Goal: Transaction & Acquisition: Purchase product/service

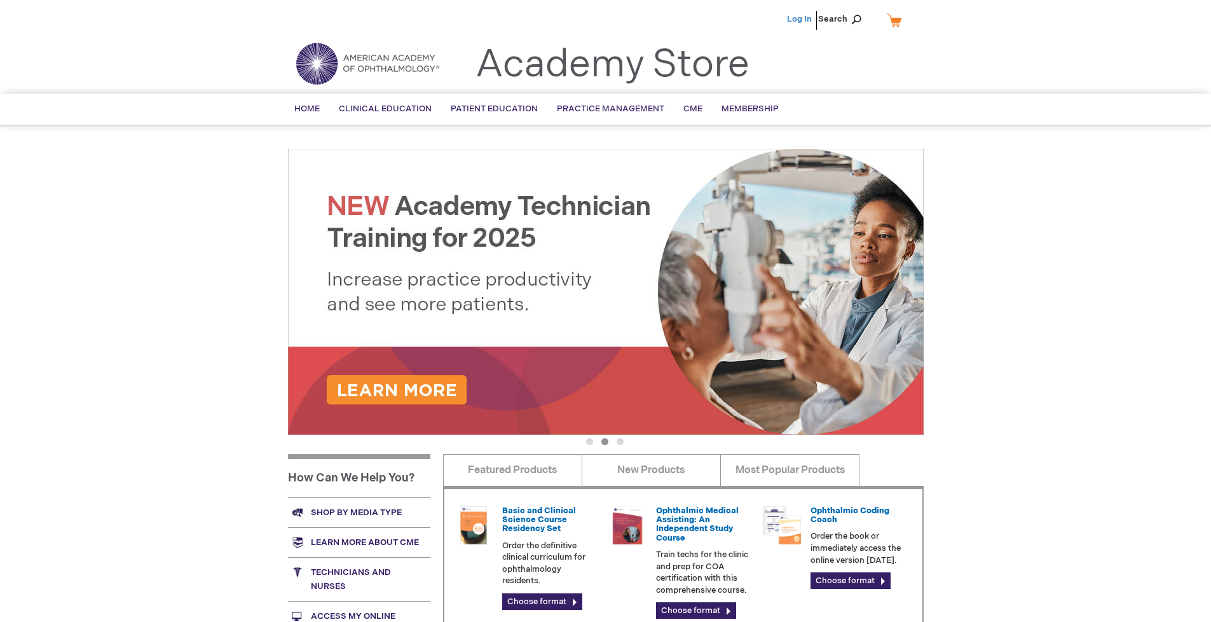
click at [800, 19] on link "Log In" at bounding box center [799, 19] width 25 height 10
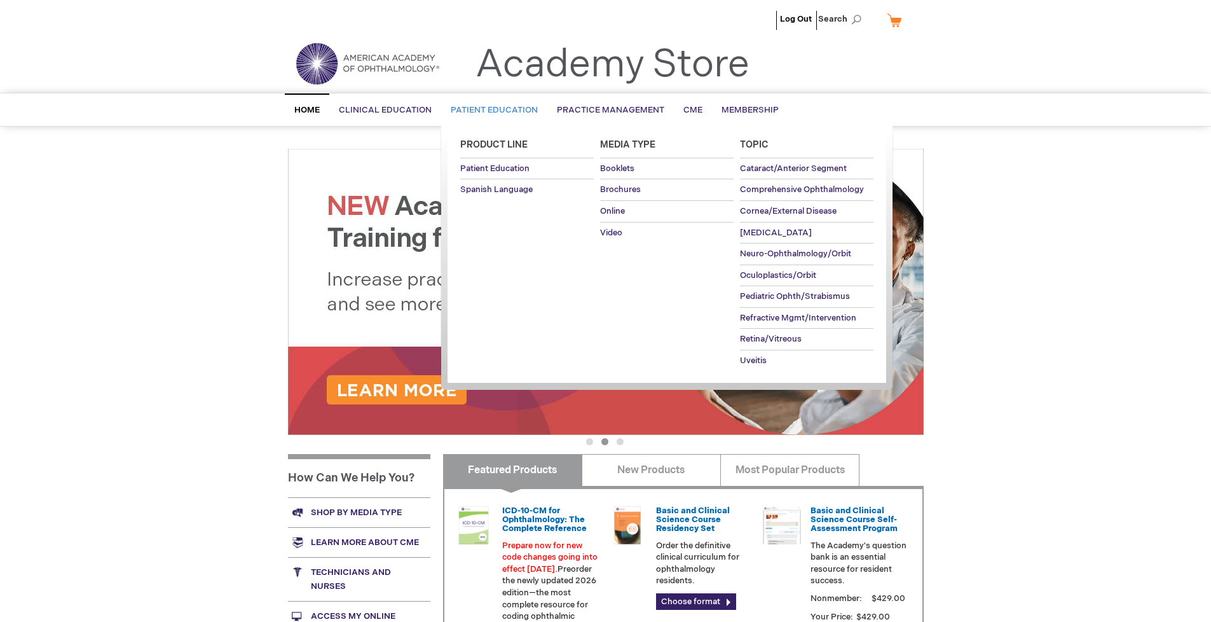
click at [491, 110] on span "Patient Education" at bounding box center [494, 110] width 87 height 10
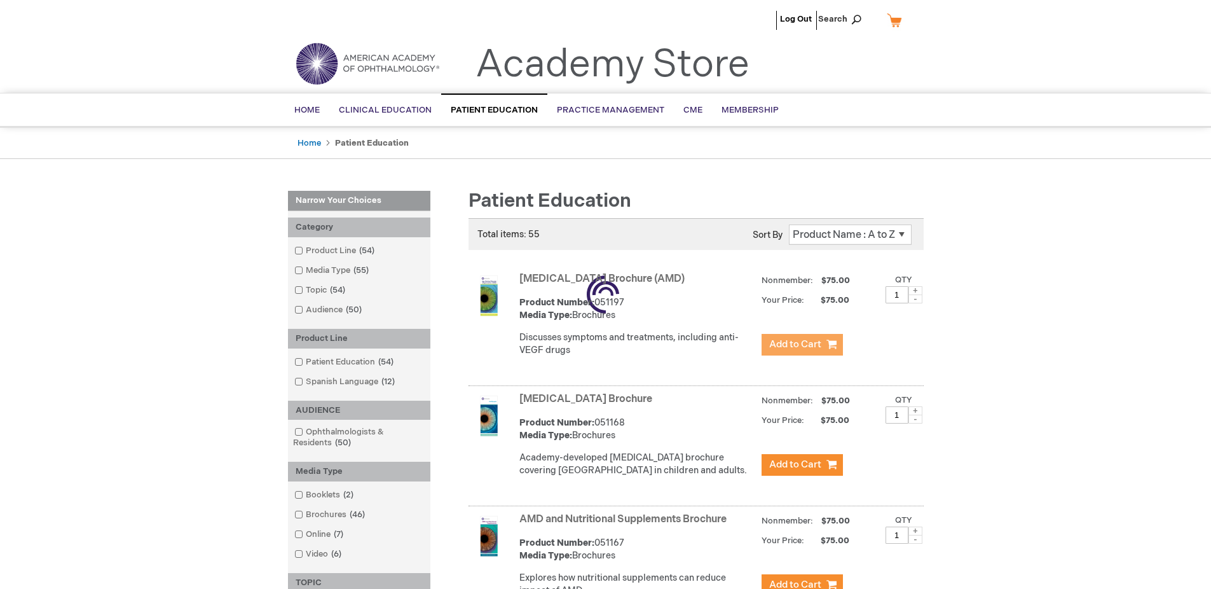
click at [802, 345] on span "Add to Cart" at bounding box center [795, 344] width 52 height 12
